Goal: Task Accomplishment & Management: Use online tool/utility

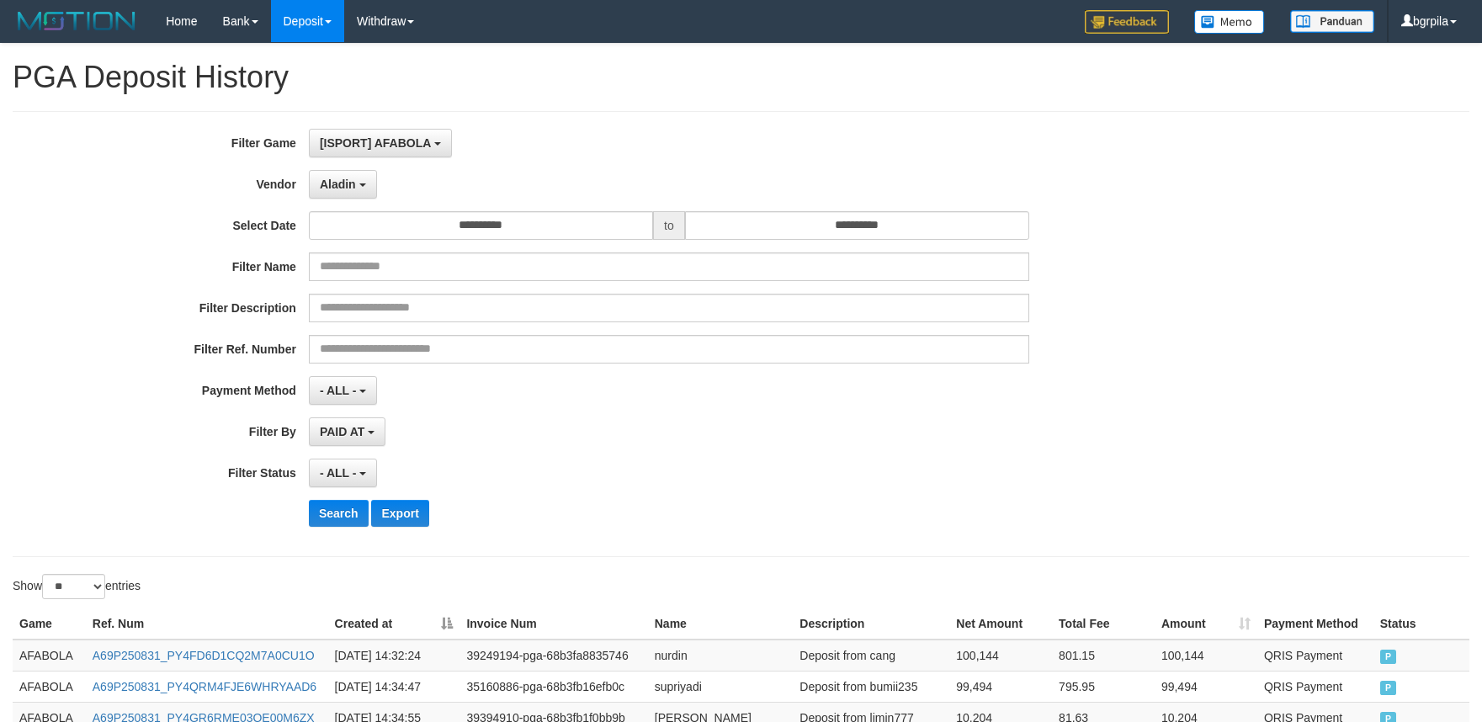
select select "**********"
select select "**"
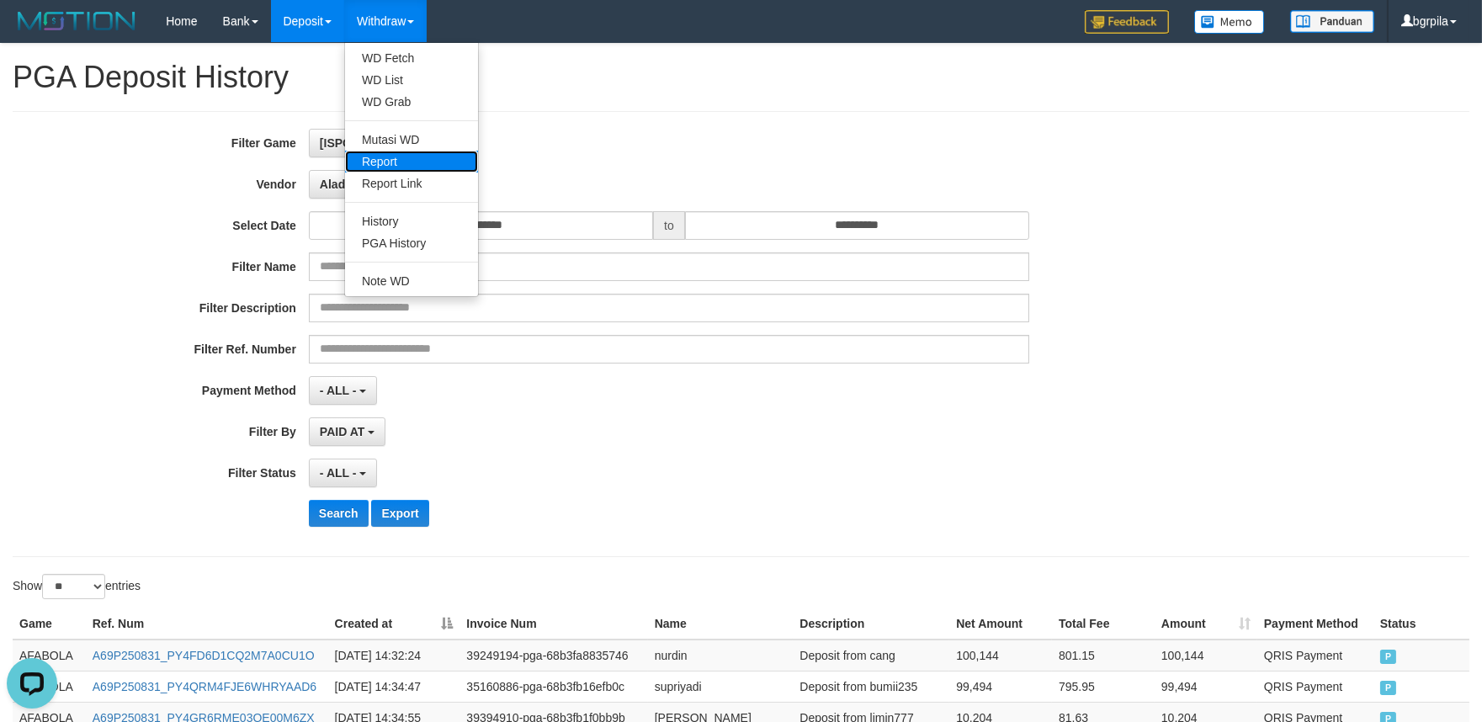
click at [431, 166] on link "Report" at bounding box center [411, 162] width 133 height 22
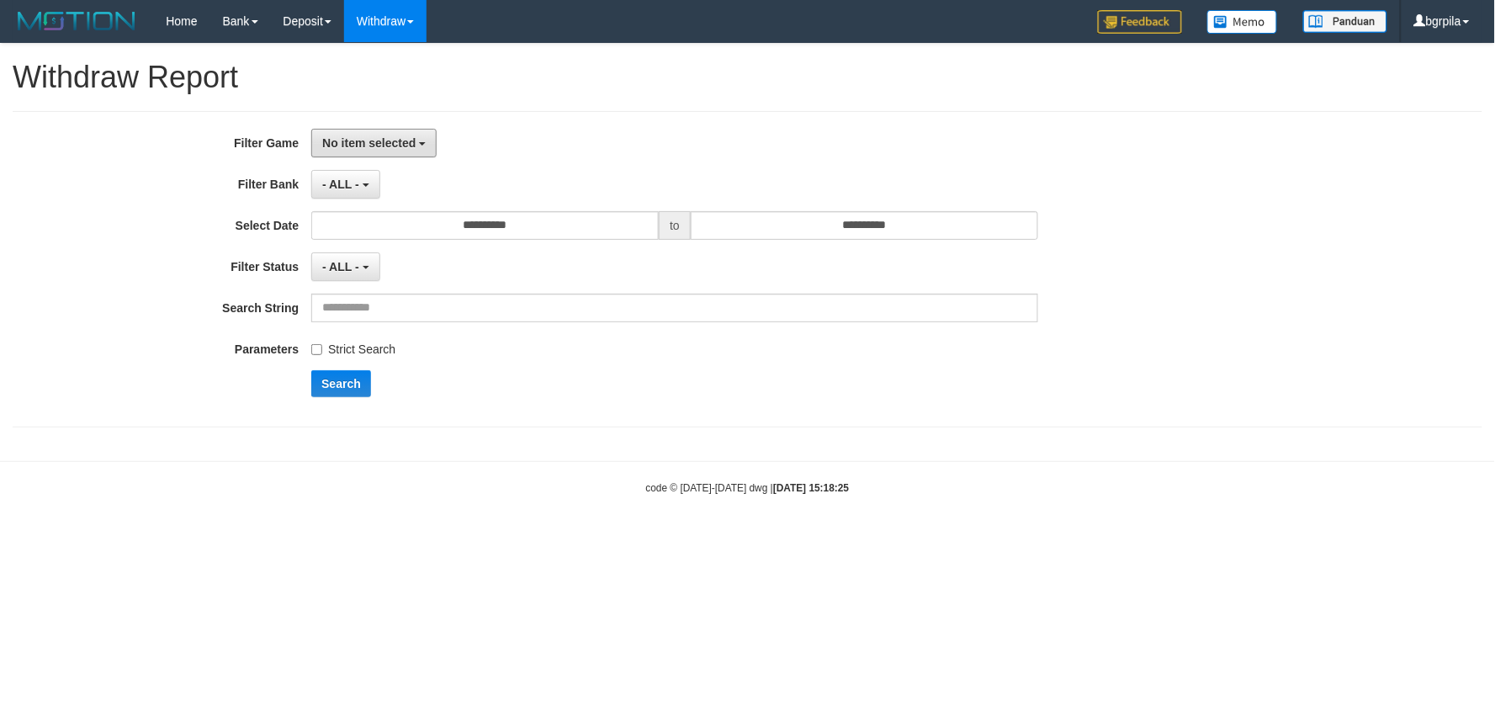
drag, startPoint x: 369, startPoint y: 138, endPoint x: 363, endPoint y: 179, distance: 41.5
click at [369, 140] on span "No item selected" at bounding box center [368, 142] width 93 height 13
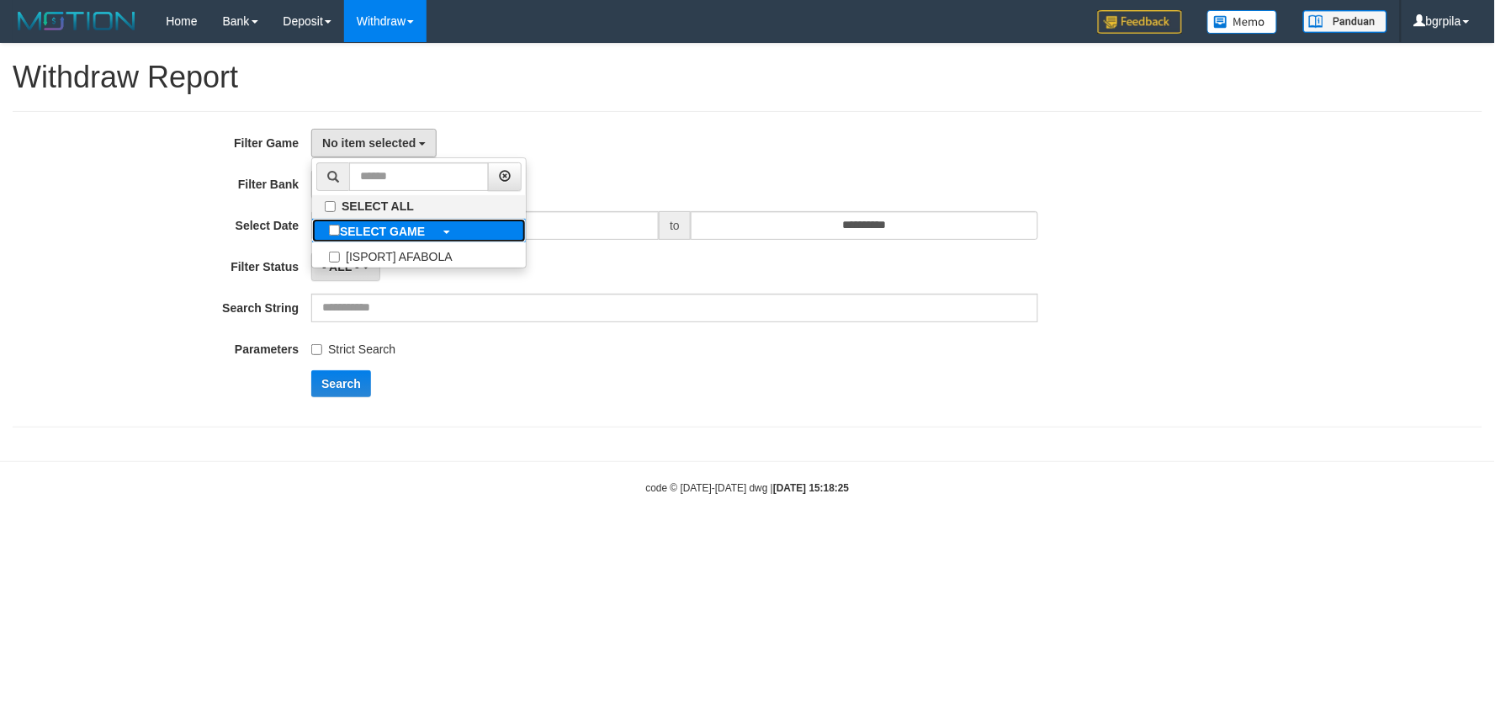
click at [362, 241] on label "SELECT GAME" at bounding box center [377, 231] width 130 height 24
select select "****"
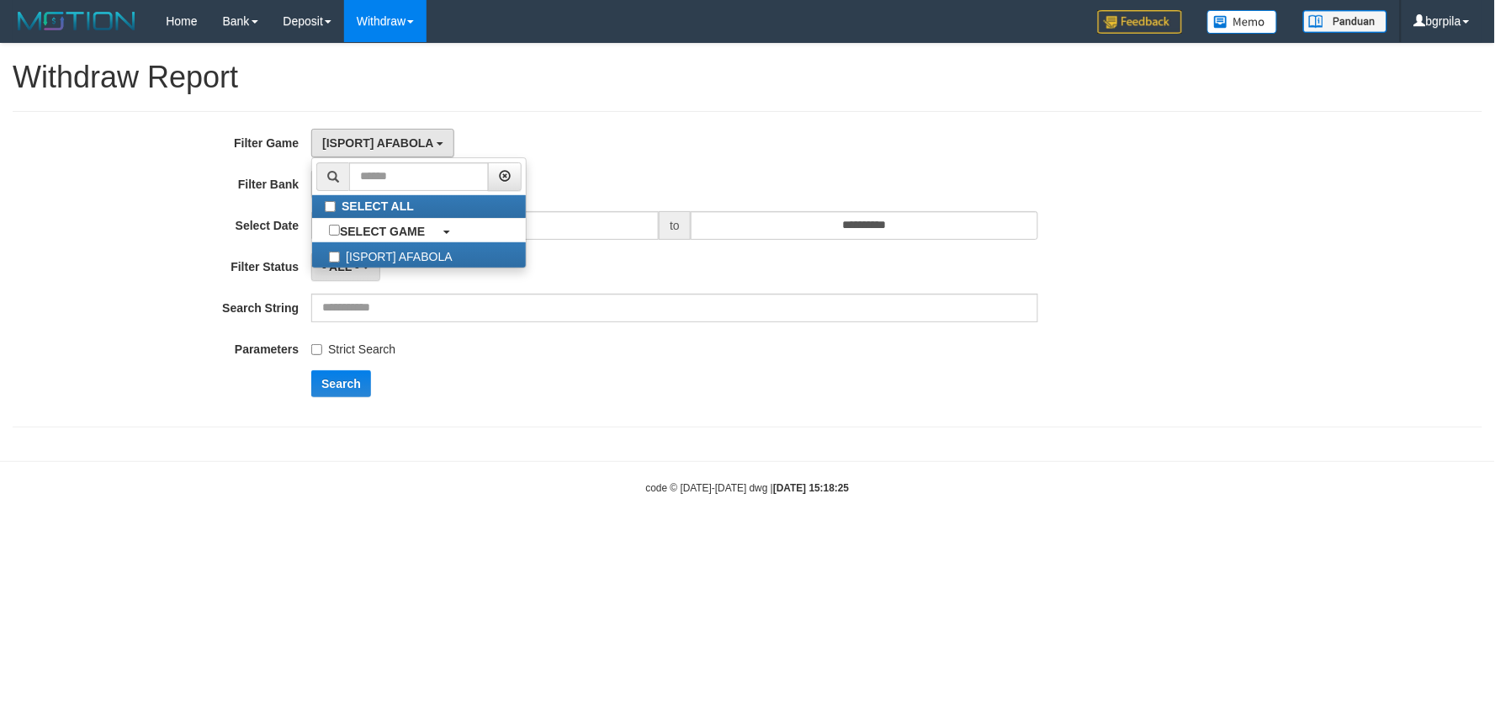
scroll to position [14, 0]
click at [347, 379] on button "Search" at bounding box center [341, 383] width 60 height 27
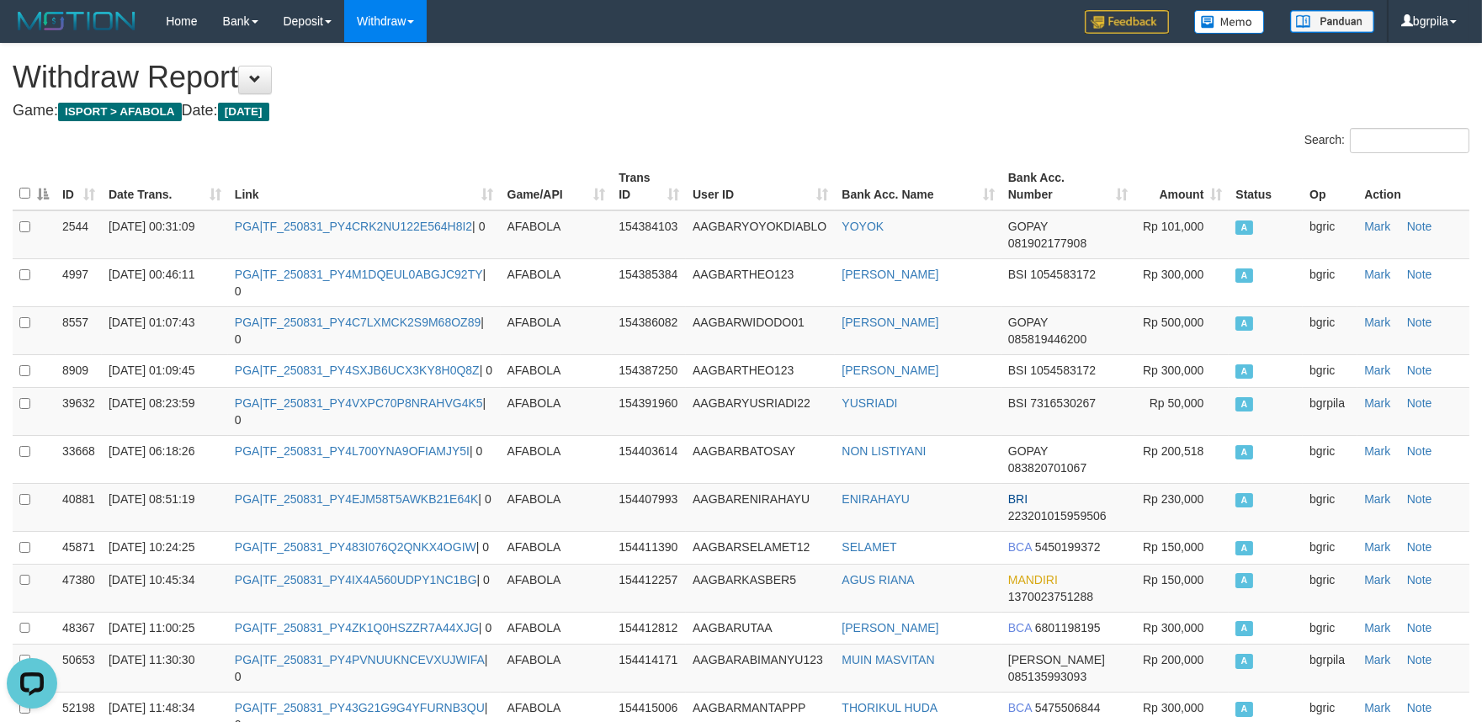
click at [211, 202] on th "Date Trans." at bounding box center [165, 186] width 126 height 48
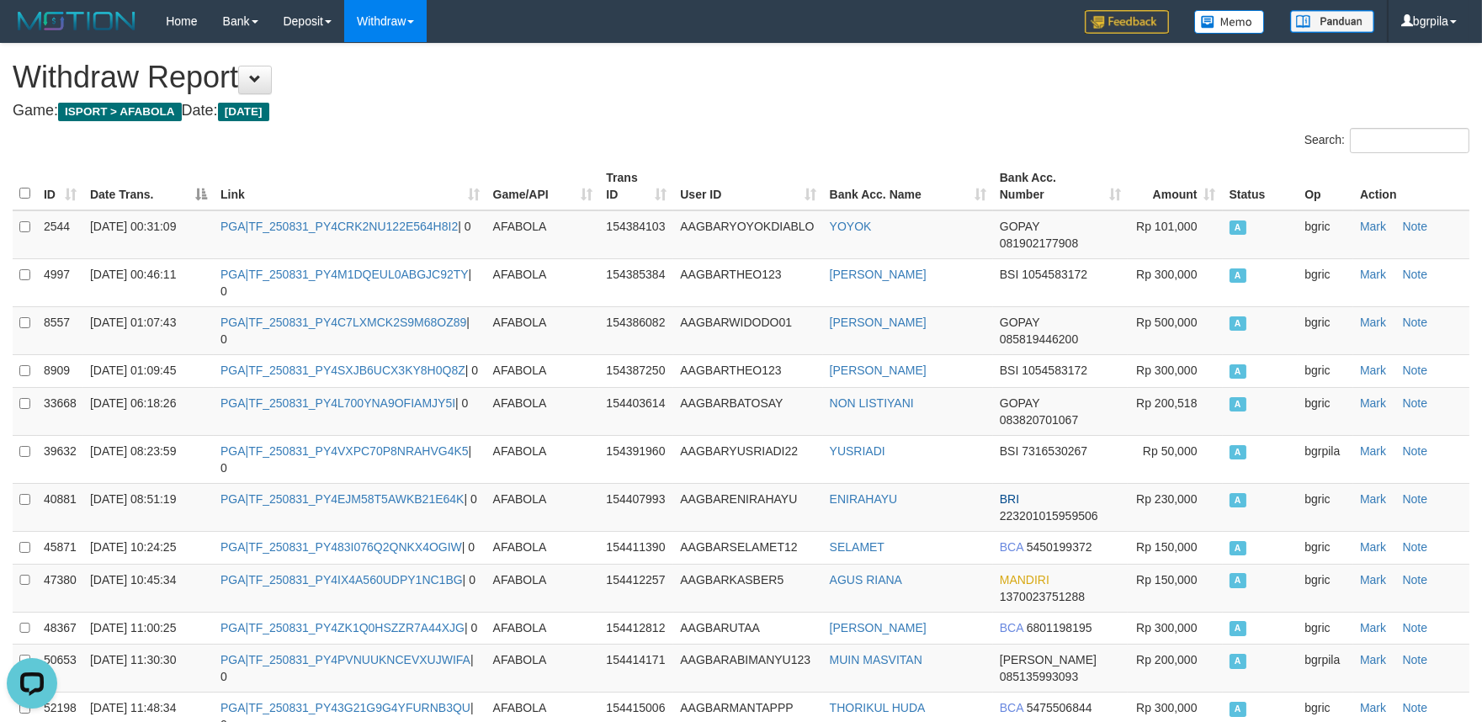
click at [194, 192] on th "Date Trans." at bounding box center [148, 186] width 130 height 48
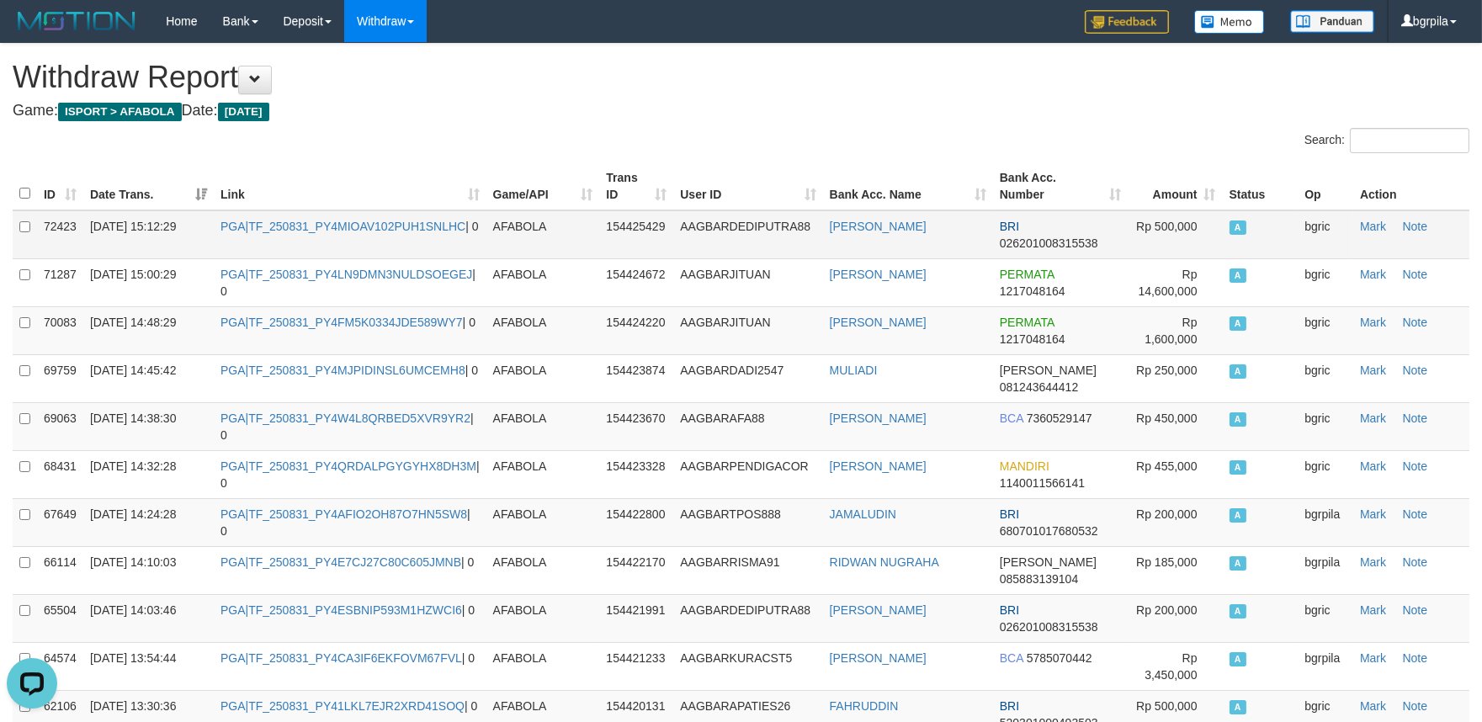
click at [348, 236] on td "PGA|TF_250831_PY4MIOAV102PUH1SNLHC | 0" at bounding box center [350, 234] width 273 height 49
click at [358, 231] on td "PGA|TF_250831_PY4MIOAV102PUH1SNLHC | 0" at bounding box center [350, 234] width 273 height 49
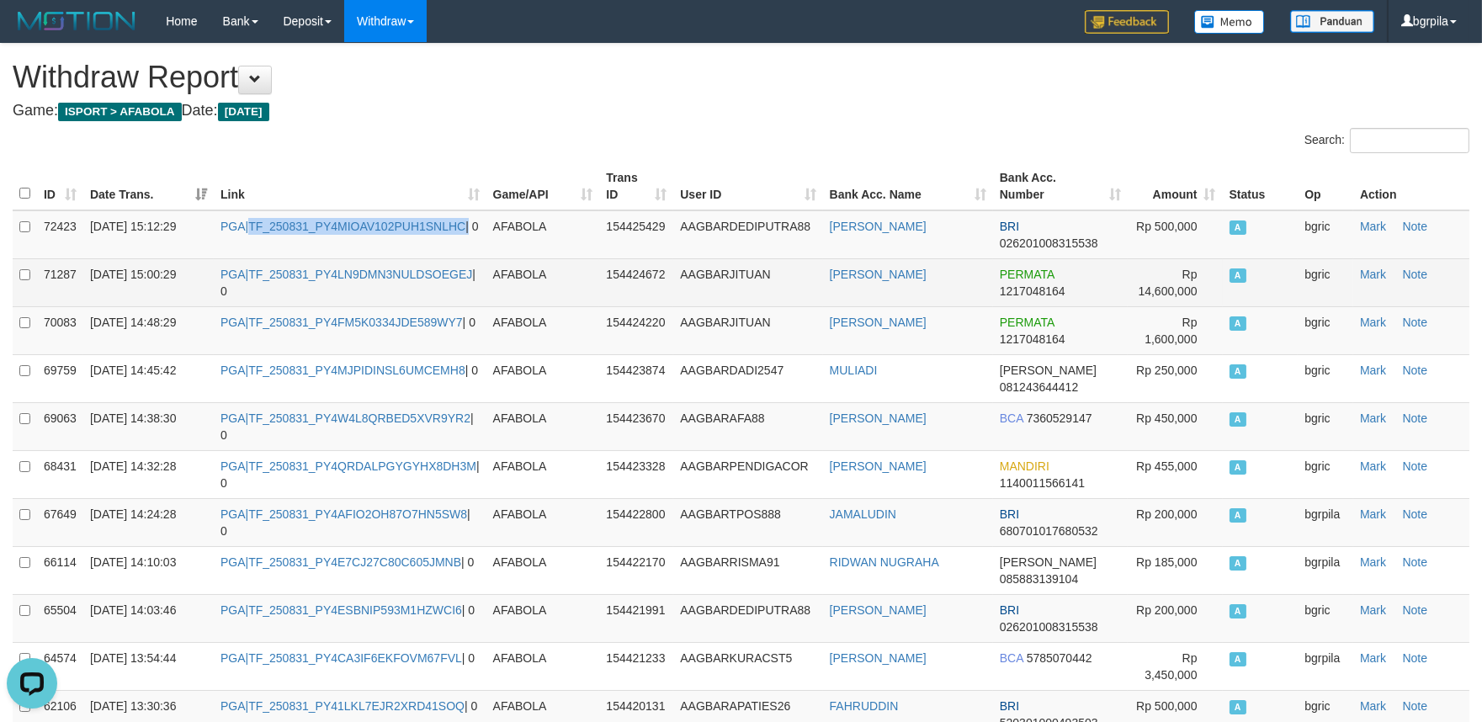
copy td "TF_250831_PY4MIOAV102PUH1SNLHC"
click at [355, 280] on td "PGA|TF_250831_PY4LN9DMN3NULDSOEGEJ | 0" at bounding box center [350, 282] width 273 height 48
copy td "TF_250831_PY4LN9DMN3NULDSOEGEJ"
